Goal: Navigation & Orientation: Find specific page/section

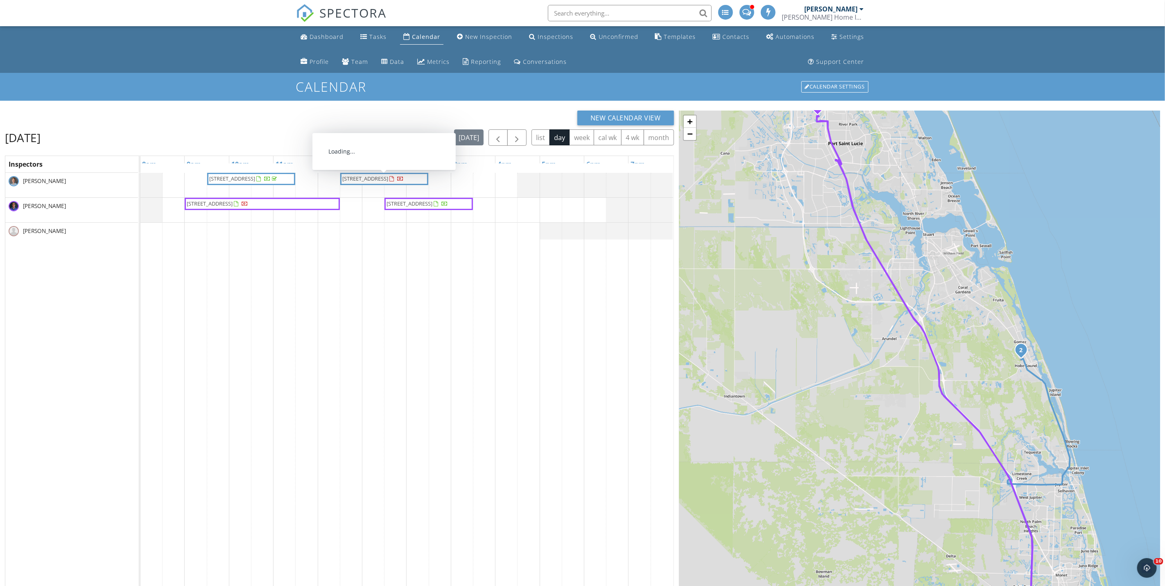
click at [381, 183] on span "11331 SE Gold Ave , Hobe Sound 33455" at bounding box center [373, 179] width 63 height 8
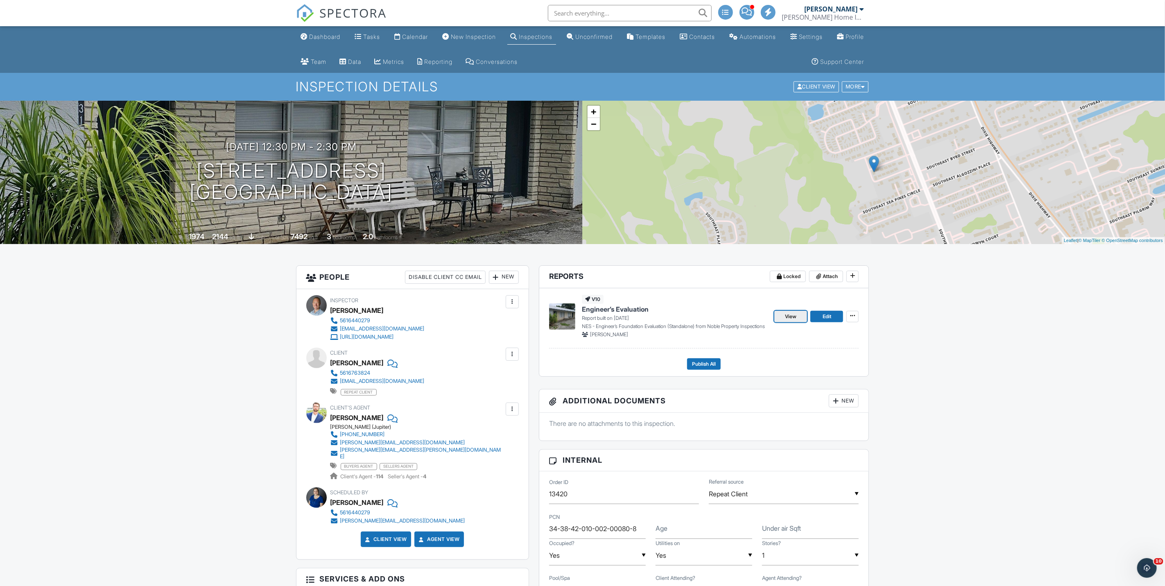
click at [788, 317] on span "View" at bounding box center [790, 317] width 11 height 8
click at [852, 319] on icon at bounding box center [852, 316] width 5 height 6
click at [575, 321] on img at bounding box center [562, 317] width 26 height 26
click at [790, 319] on span "View" at bounding box center [790, 317] width 11 height 8
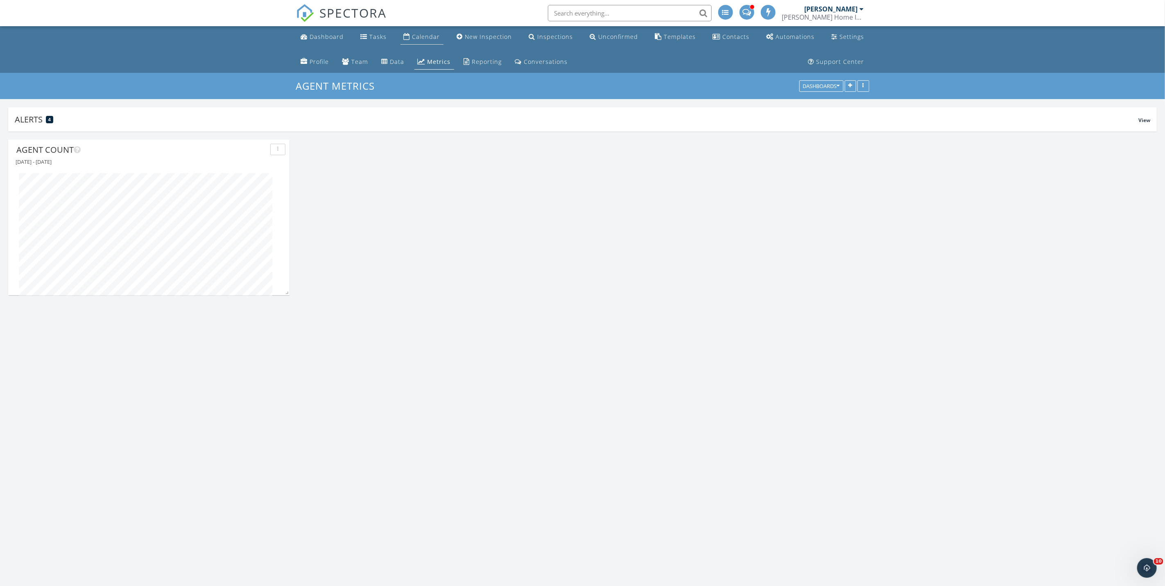
click at [418, 36] on div "Calendar" at bounding box center [426, 37] width 28 height 8
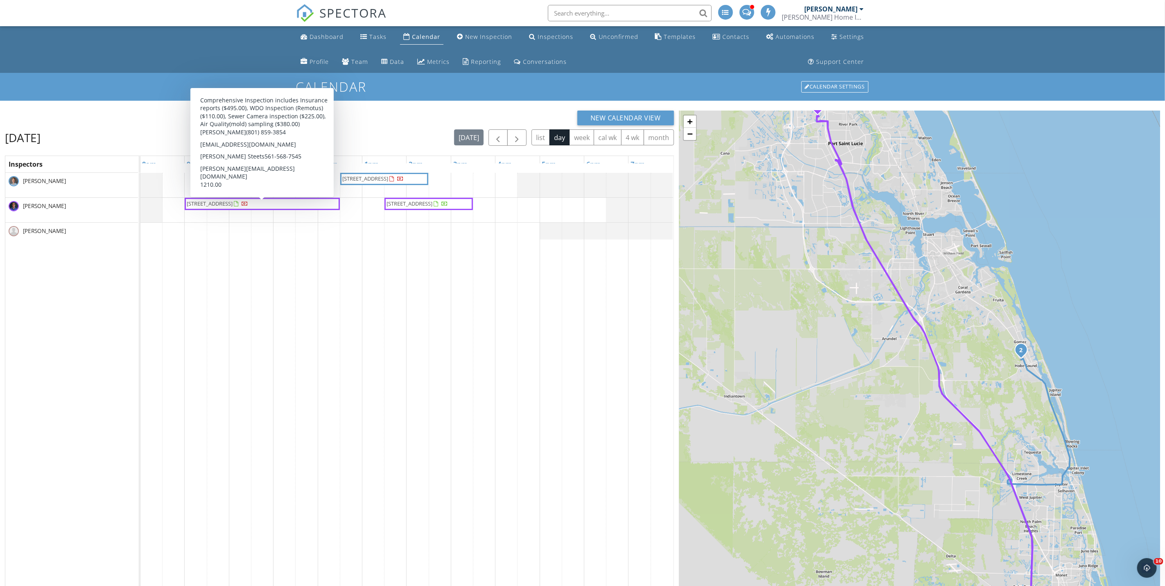
click at [233, 207] on span "[STREET_ADDRESS]" at bounding box center [210, 203] width 46 height 7
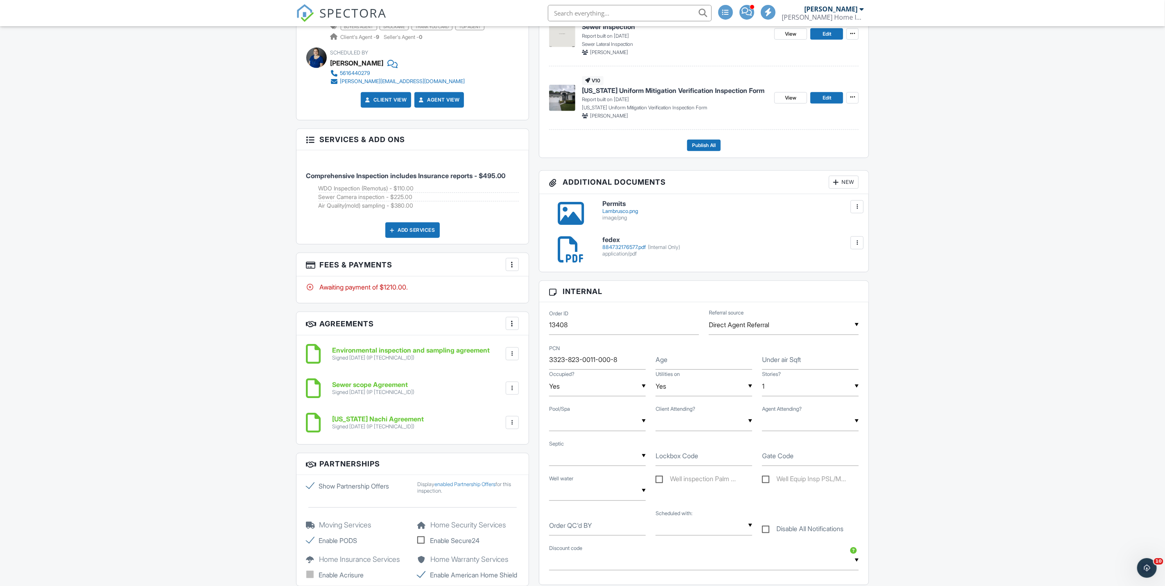
scroll to position [410, 0]
click at [510, 266] on div at bounding box center [512, 264] width 8 height 8
click at [238, 268] on div "Dashboard Tasks Calendar New Inspection Inspections Unconfirmed Templates Conta…" at bounding box center [582, 530] width 1165 height 1826
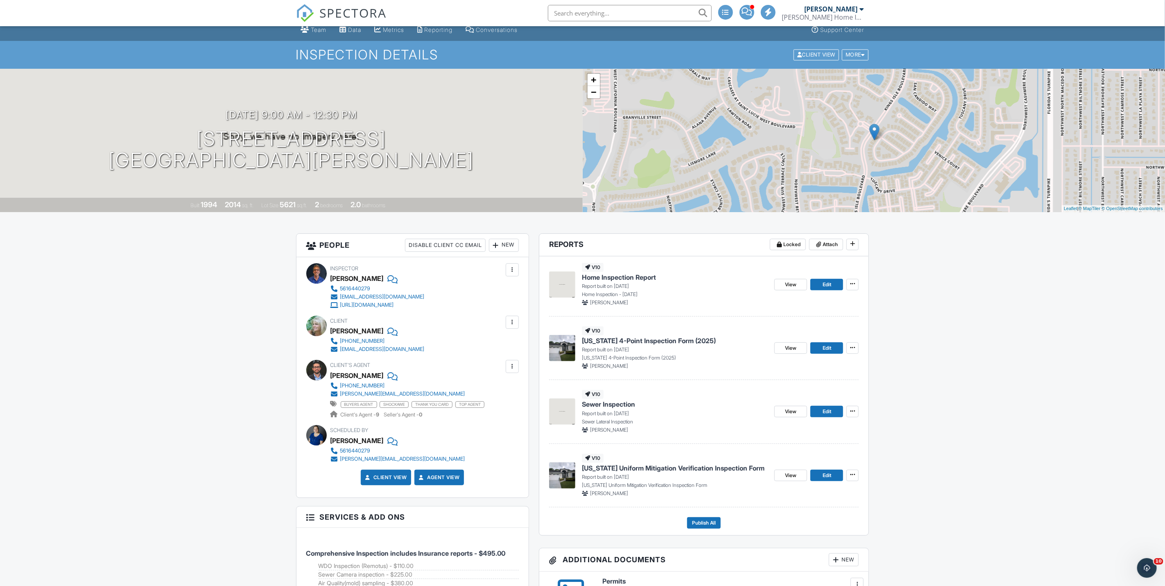
scroll to position [0, 0]
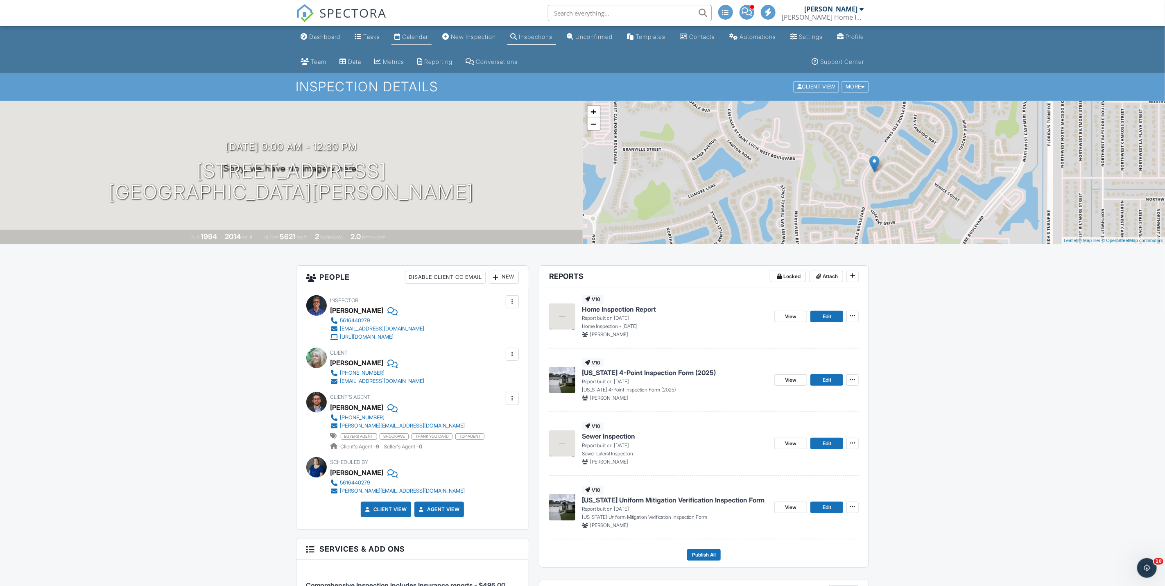
click at [424, 37] on div "Calendar" at bounding box center [416, 36] width 26 height 7
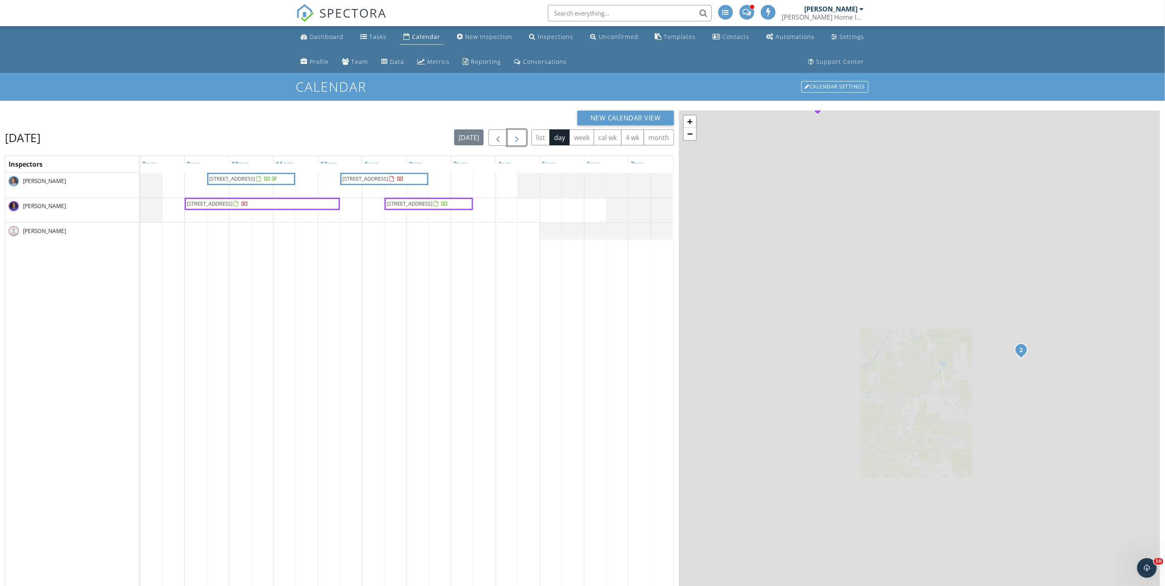
click at [517, 141] on span "button" at bounding box center [517, 138] width 10 height 10
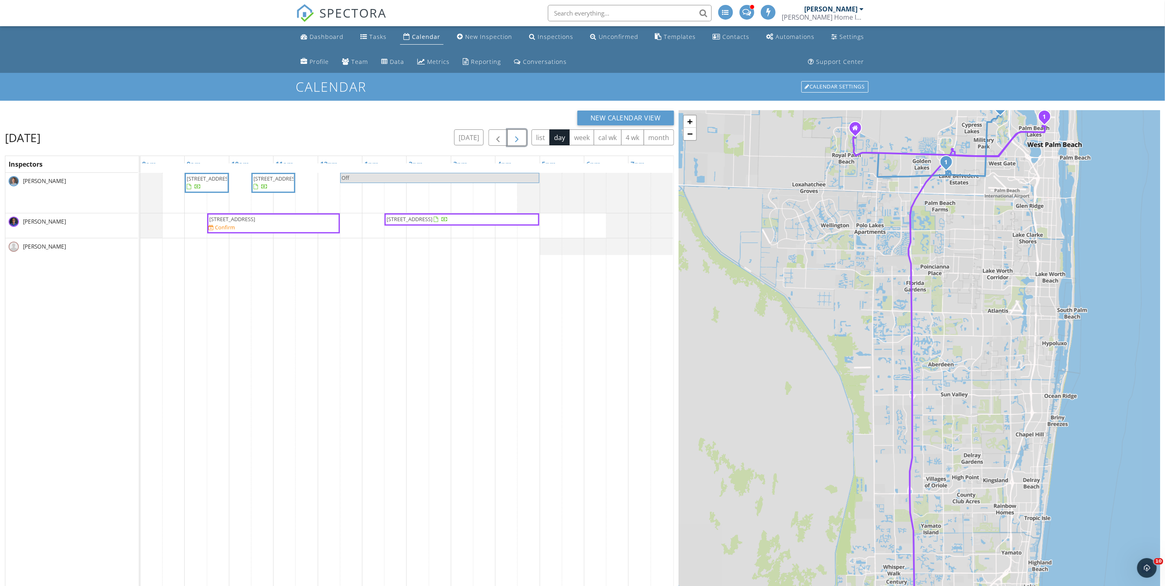
click at [516, 135] on span "button" at bounding box center [517, 138] width 10 height 10
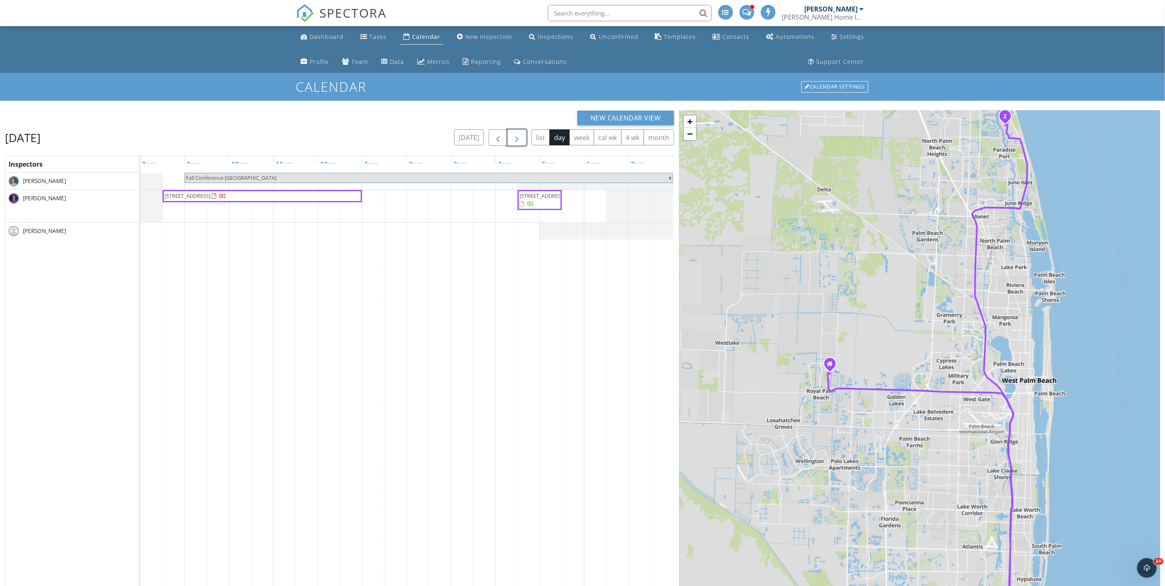
click at [515, 138] on span "button" at bounding box center [517, 138] width 10 height 10
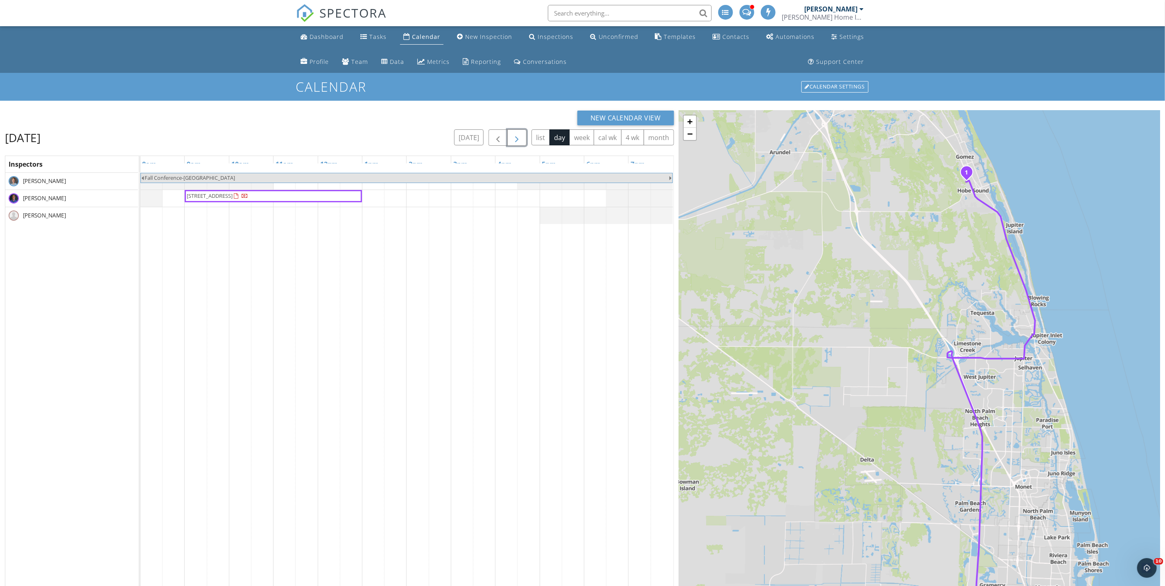
click at [518, 138] on span "button" at bounding box center [517, 138] width 10 height 10
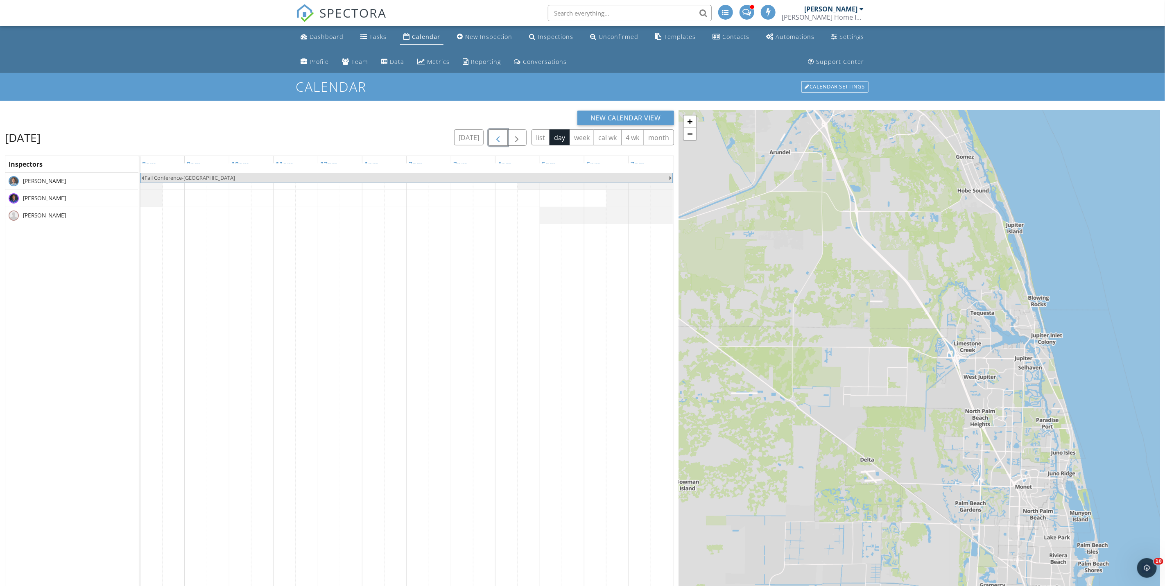
click at [494, 139] on span "button" at bounding box center [499, 138] width 10 height 10
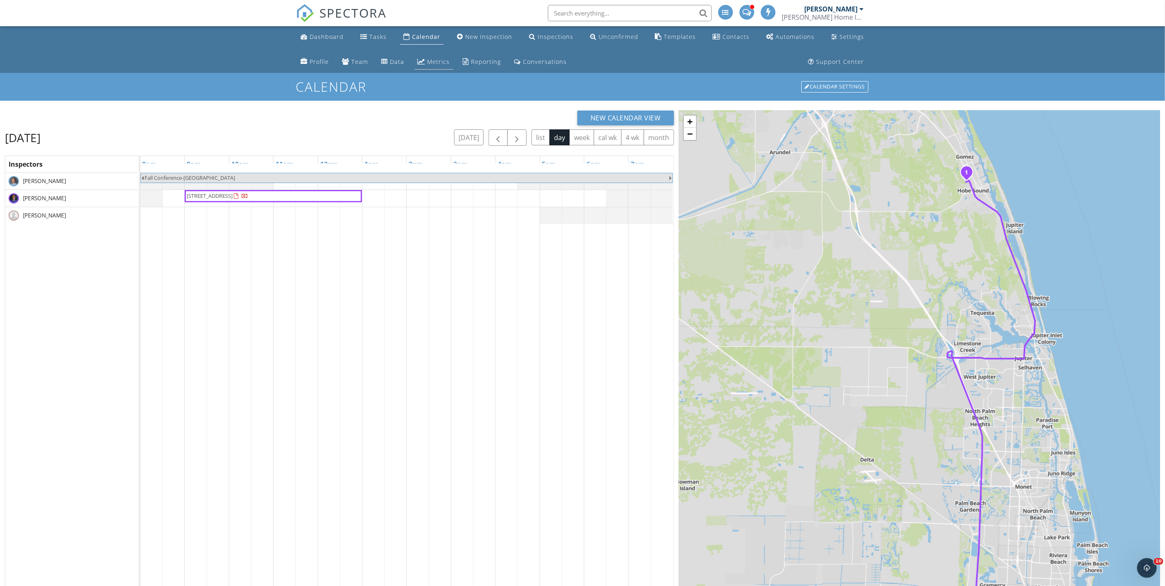
click at [429, 60] on div "Metrics" at bounding box center [439, 62] width 23 height 8
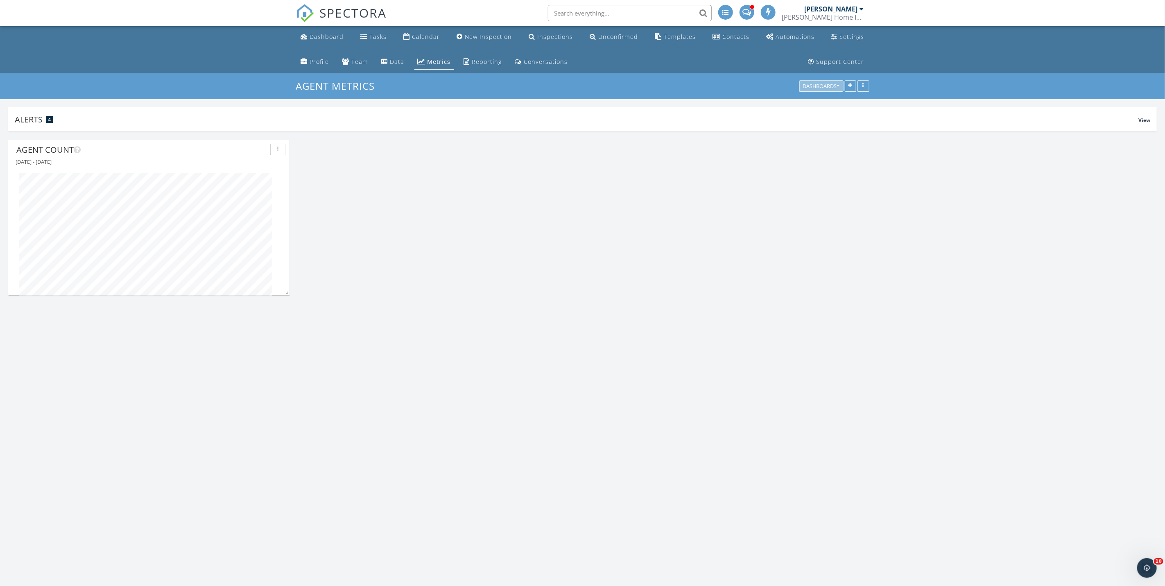
click at [830, 84] on div "Dashboards" at bounding box center [821, 87] width 37 height 6
click at [820, 125] on span "Company Metrics" at bounding box center [829, 125] width 54 height 9
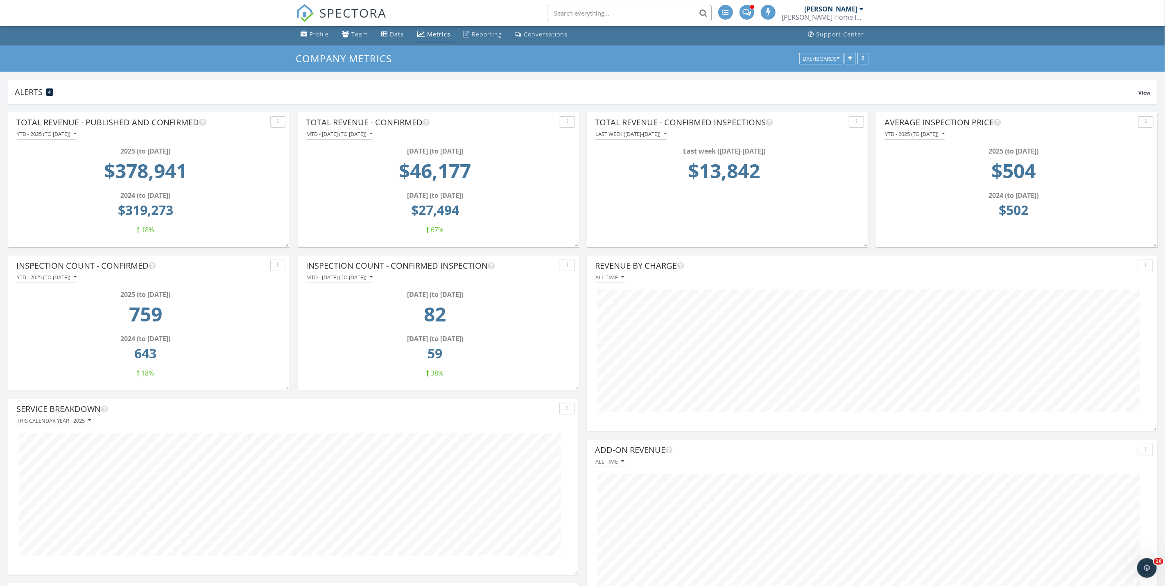
scroll to position [0, 0]
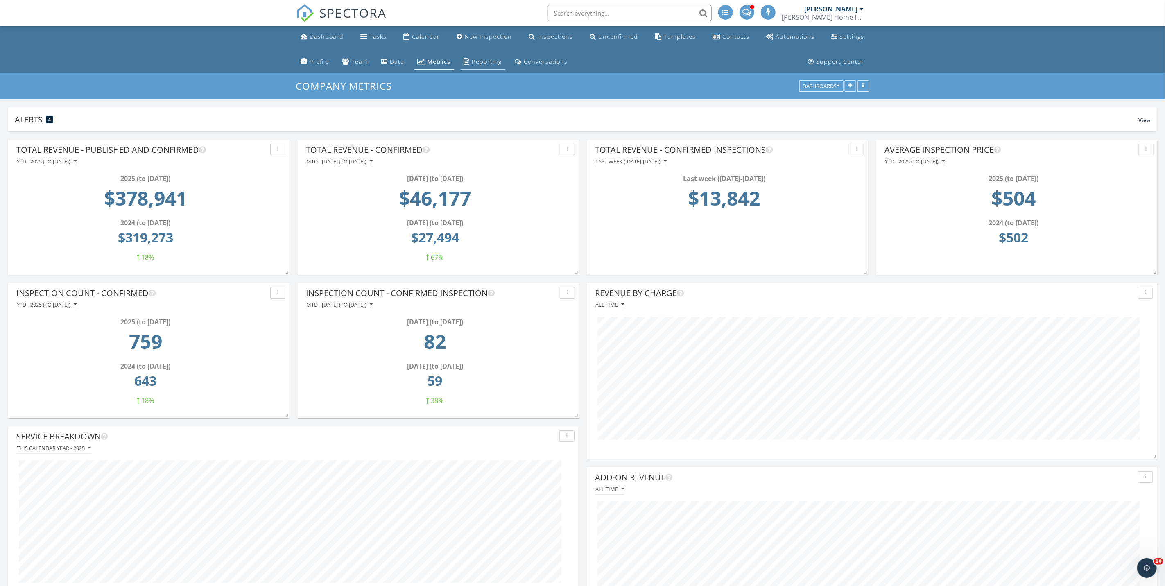
click at [482, 62] on div "Reporting" at bounding box center [487, 62] width 30 height 8
